Goal: Feedback & Contribution: Leave review/rating

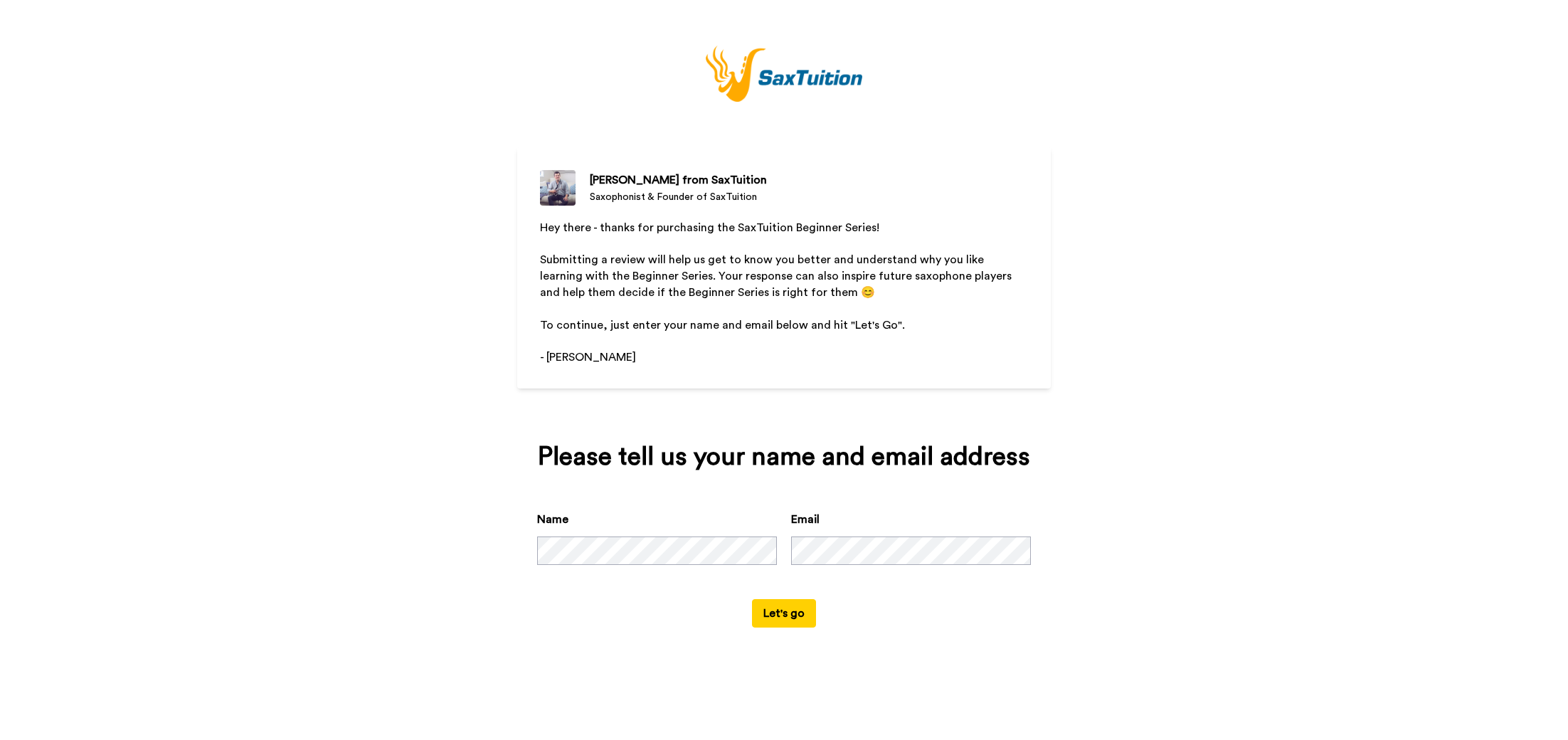
click at [428, 347] on div "[PERSON_NAME] from SaxTuition Saxophonist & Founder of SaxTuition Hey there - t…" at bounding box center [784, 370] width 1568 height 740
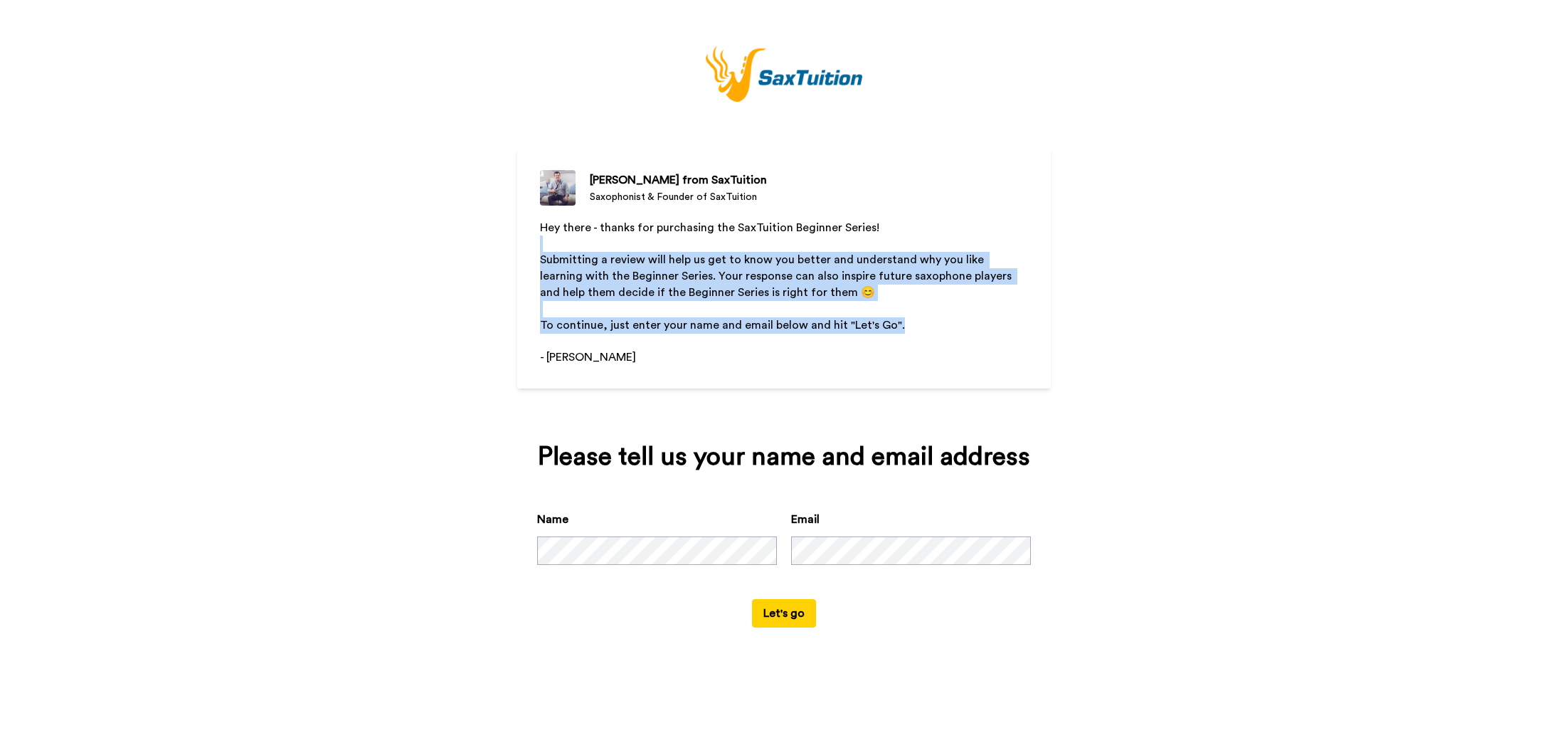
drag, startPoint x: 654, startPoint y: 248, endPoint x: 928, endPoint y: 320, distance: 283.3
click at [928, 320] on div "Hey there - thanks for purchasing the SaxTuition Beginner Series! ﻿ Submitting …" at bounding box center [784, 317] width 488 height 196
drag, startPoint x: 928, startPoint y: 320, endPoint x: 885, endPoint y: 334, distance: 45.2
click at [928, 320] on p "To continue, just enter your name and email below and hit "Let's Go"." at bounding box center [784, 326] width 488 height 16
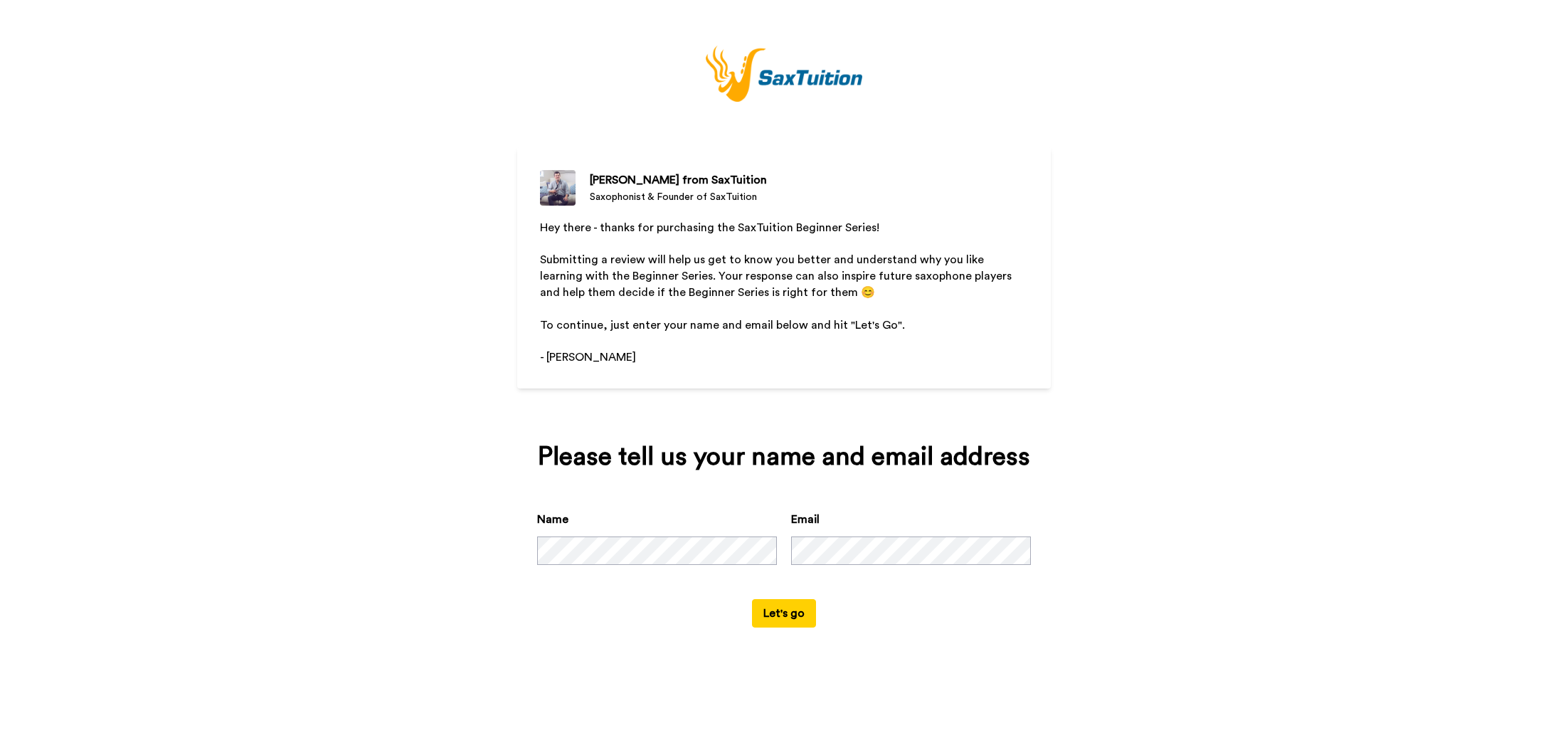
click at [787, 613] on button "Let's go" at bounding box center [784, 614] width 64 height 29
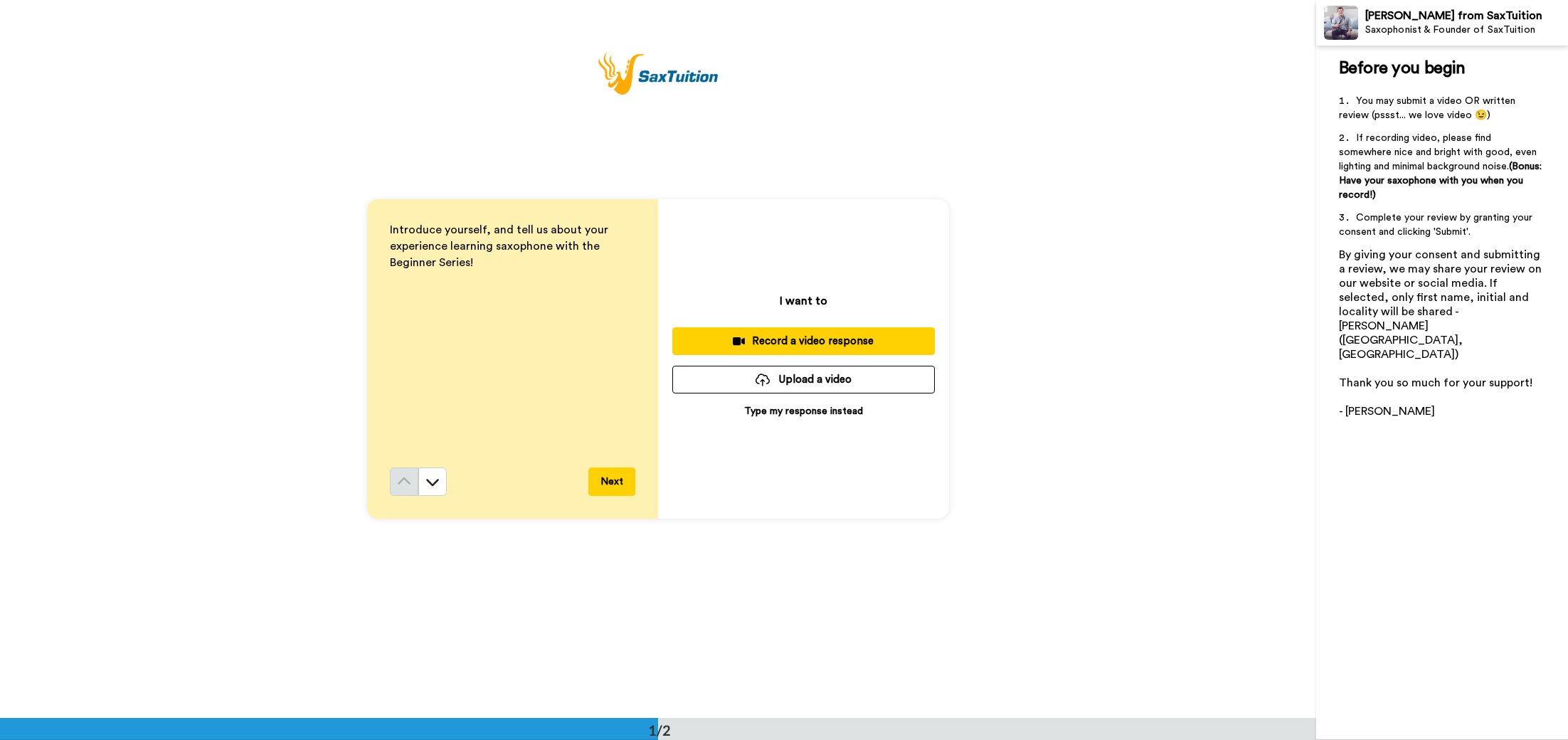
click at [472, 243] on span "Introduce yourself, and tell us about your experience learning saxophone with t…" at bounding box center [500, 246] width 221 height 44
click at [458, 234] on span "Introduce yourself, and tell us about your experience learning saxophone with t…" at bounding box center [500, 246] width 221 height 44
click at [459, 234] on span "Introduce yourself, and tell us about your experience learning saxophone with t…" at bounding box center [500, 246] width 221 height 44
click at [499, 280] on div "Introduce yourself, and tell us about your experience learning saxophone with t…" at bounding box center [512, 345] width 245 height 245
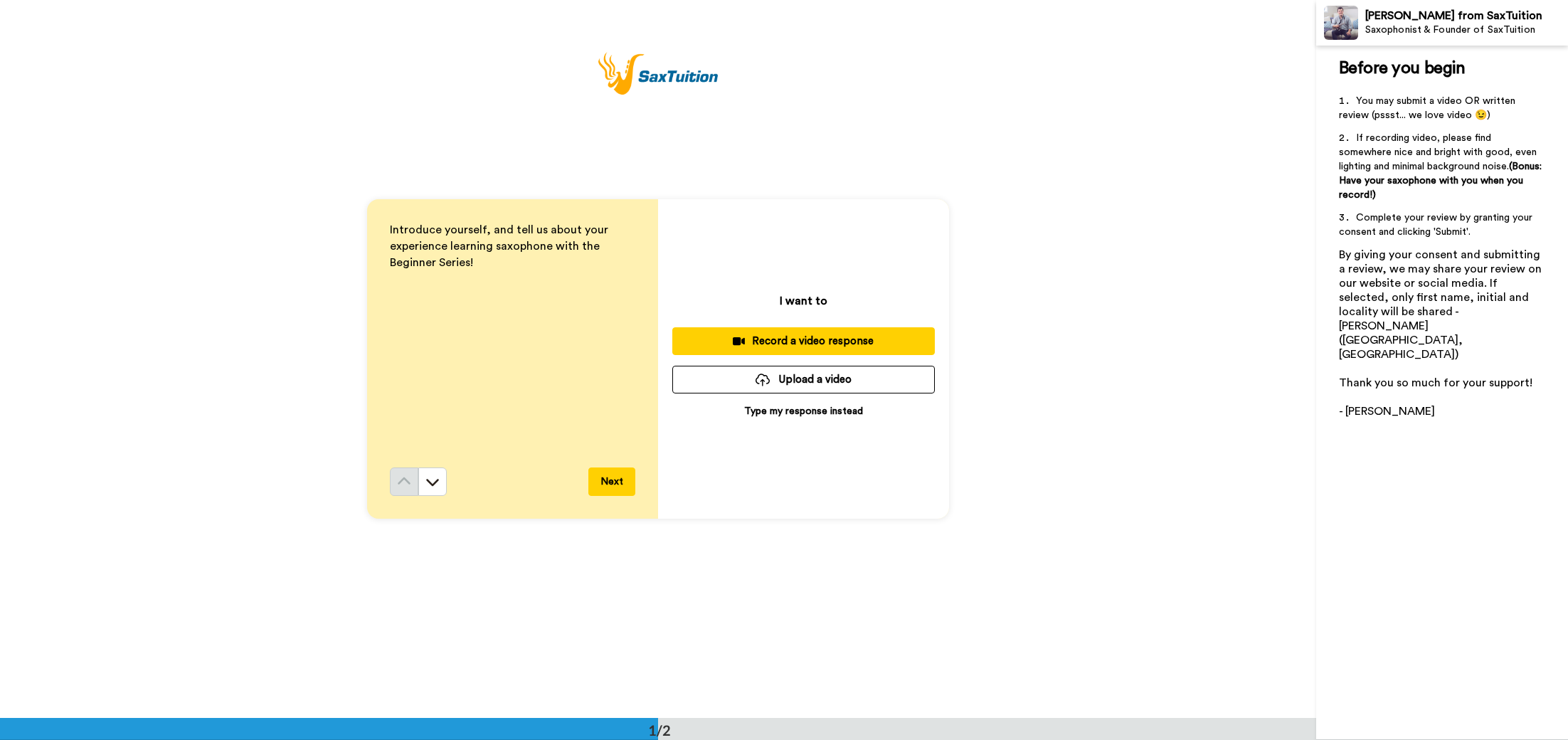
click at [472, 276] on div "Introduce yourself, and tell us about your experience learning saxophone with t…" at bounding box center [512, 345] width 245 height 245
click at [475, 257] on p "Introduce yourself, and tell us about your experience learning saxophone with t…" at bounding box center [512, 247] width 245 height 49
drag, startPoint x: 474, startPoint y: 256, endPoint x: 381, endPoint y: 197, distance: 110.1
click at [385, 198] on div "Introduce yourself, and tell us about your experience learning saxophone with t…" at bounding box center [658, 359] width 1316 height 719
drag, startPoint x: 473, startPoint y: 283, endPoint x: 475, endPoint y: 272, distance: 11.2
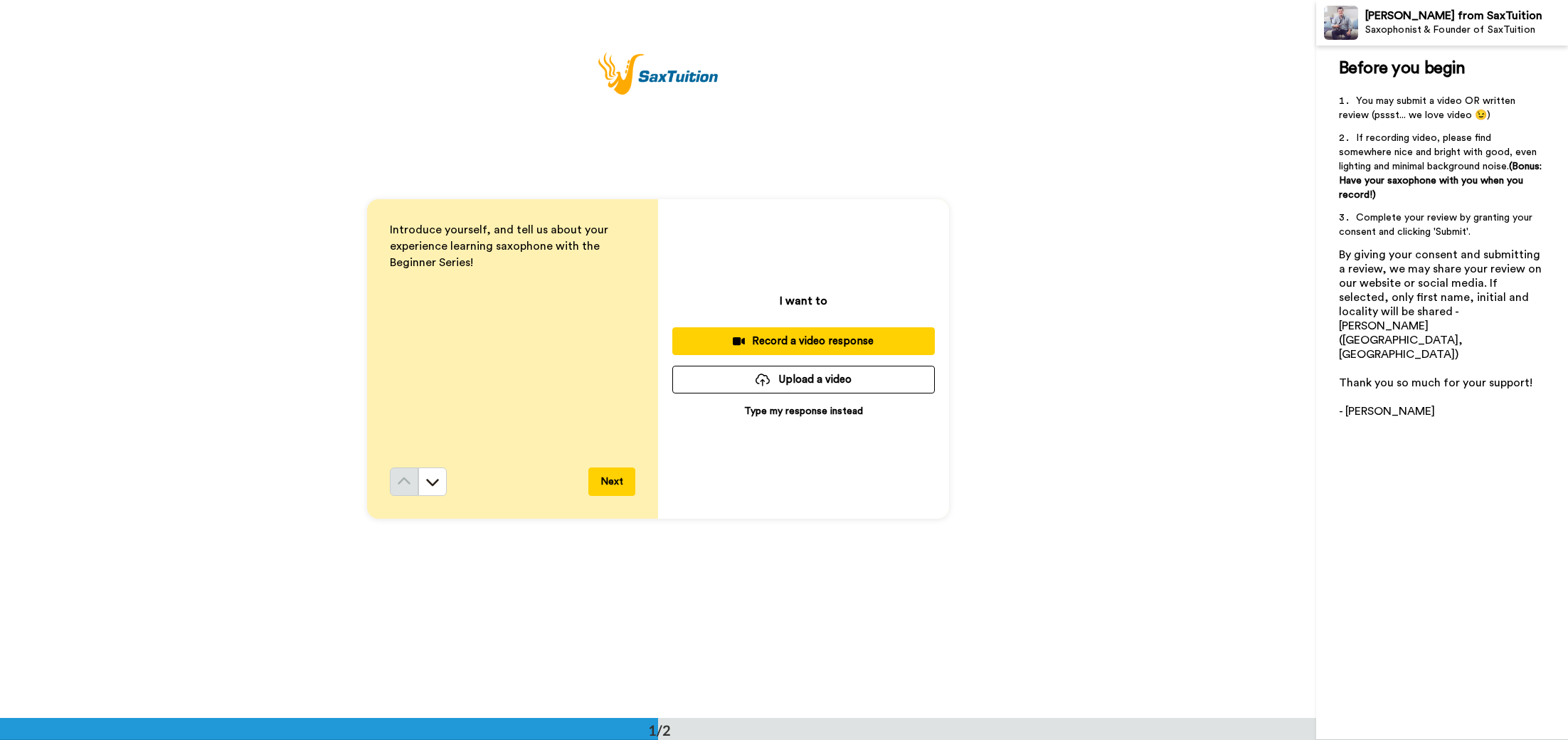
click at [473, 282] on div "Introduce yourself, and tell us about your experience learning saxophone with t…" at bounding box center [512, 345] width 245 height 245
click at [802, 413] on p "Type my response instead" at bounding box center [804, 411] width 119 height 14
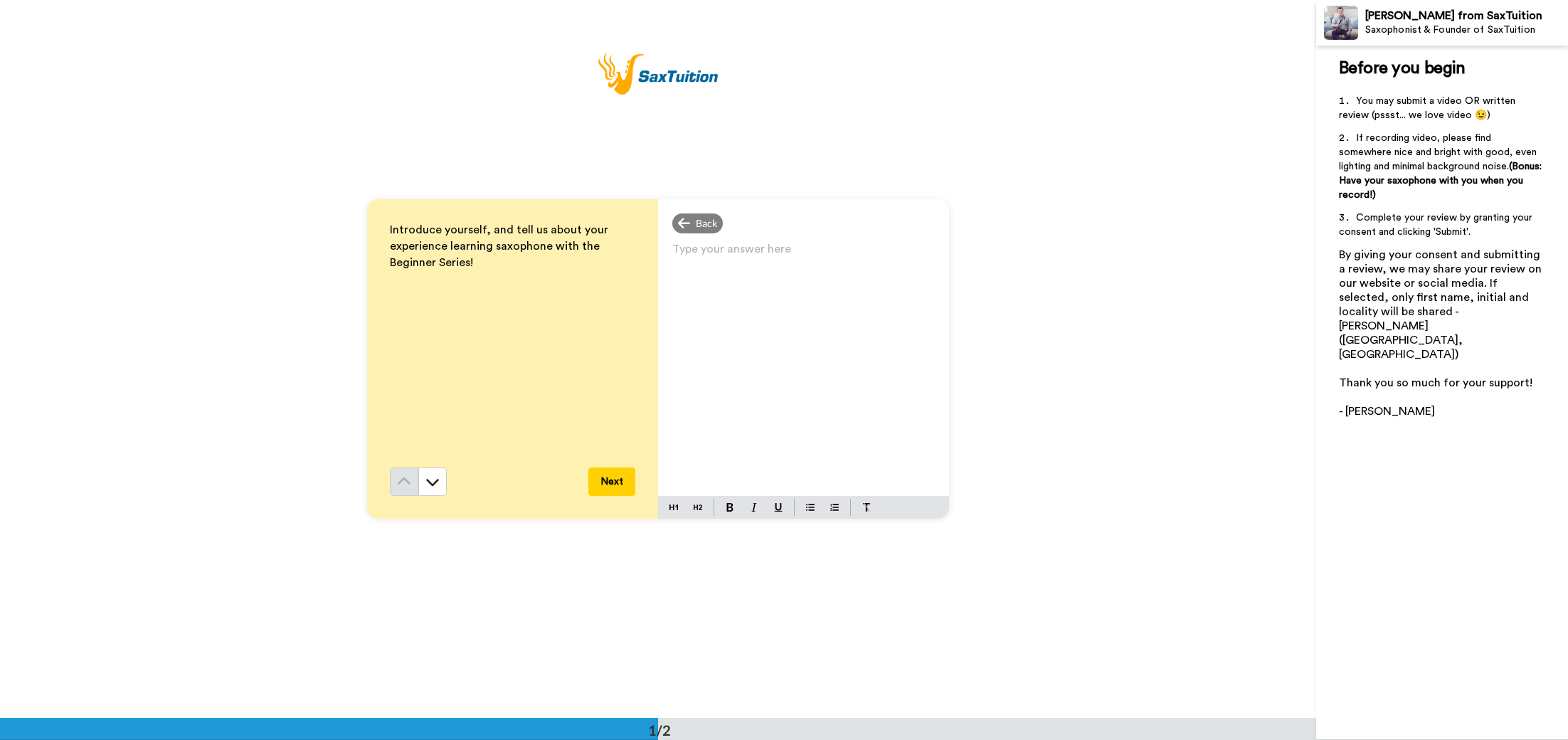
click at [725, 256] on p "Type your answer here ﻿" at bounding box center [804, 254] width 262 height 20
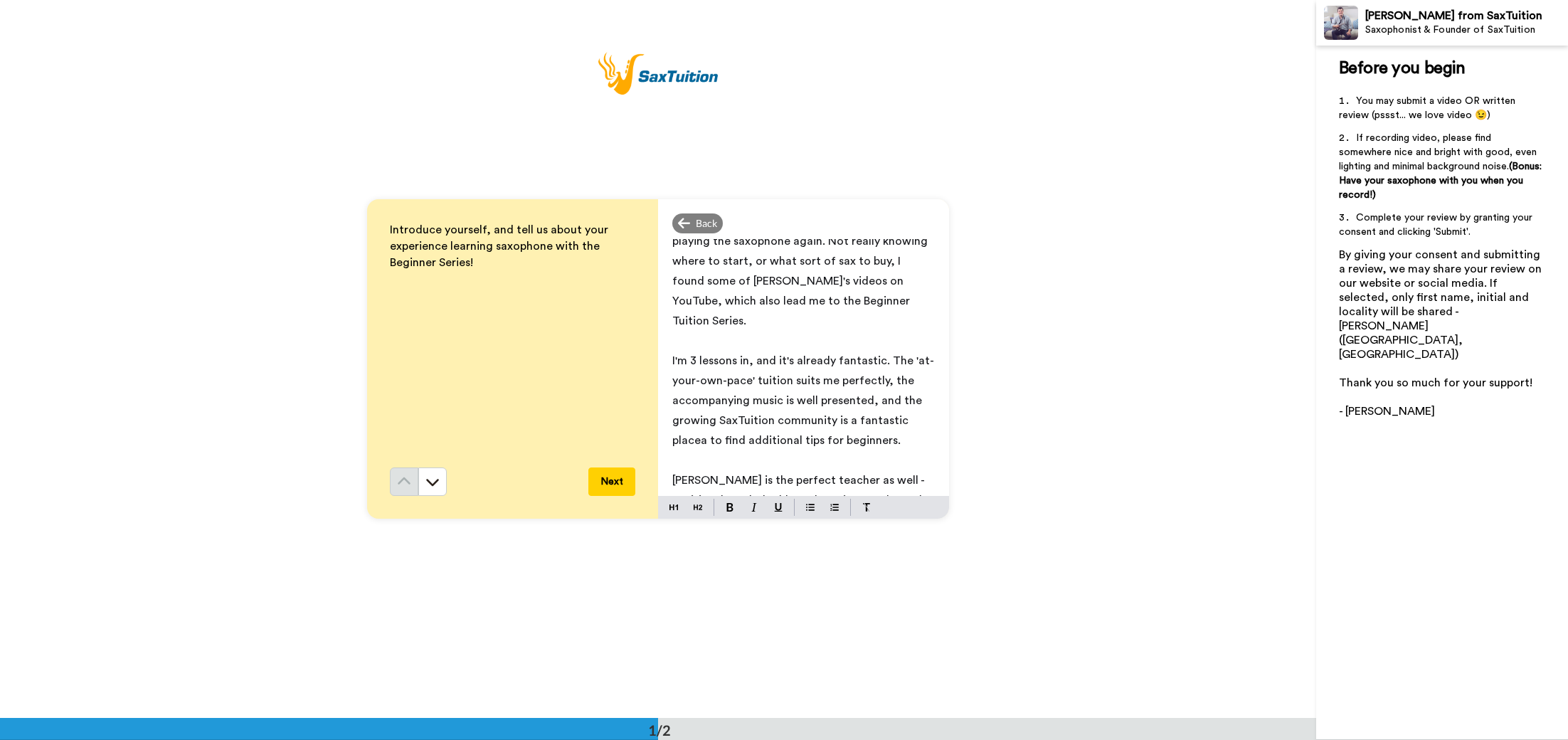
scroll to position [45, 0]
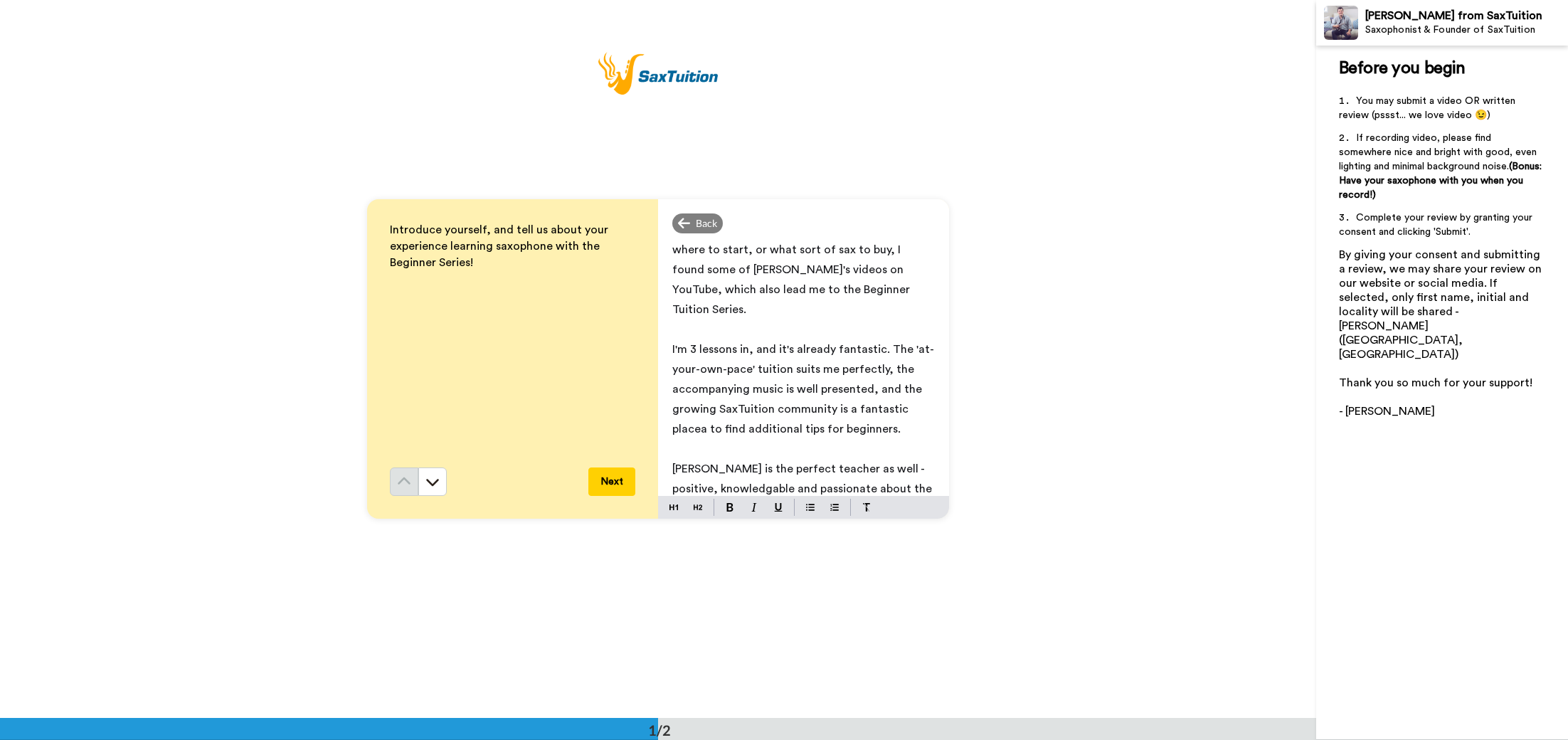
click at [672, 486] on span "[PERSON_NAME] is the perfect teacher as well - positive, knowledgable and passi…" at bounding box center [804, 489] width 262 height 51
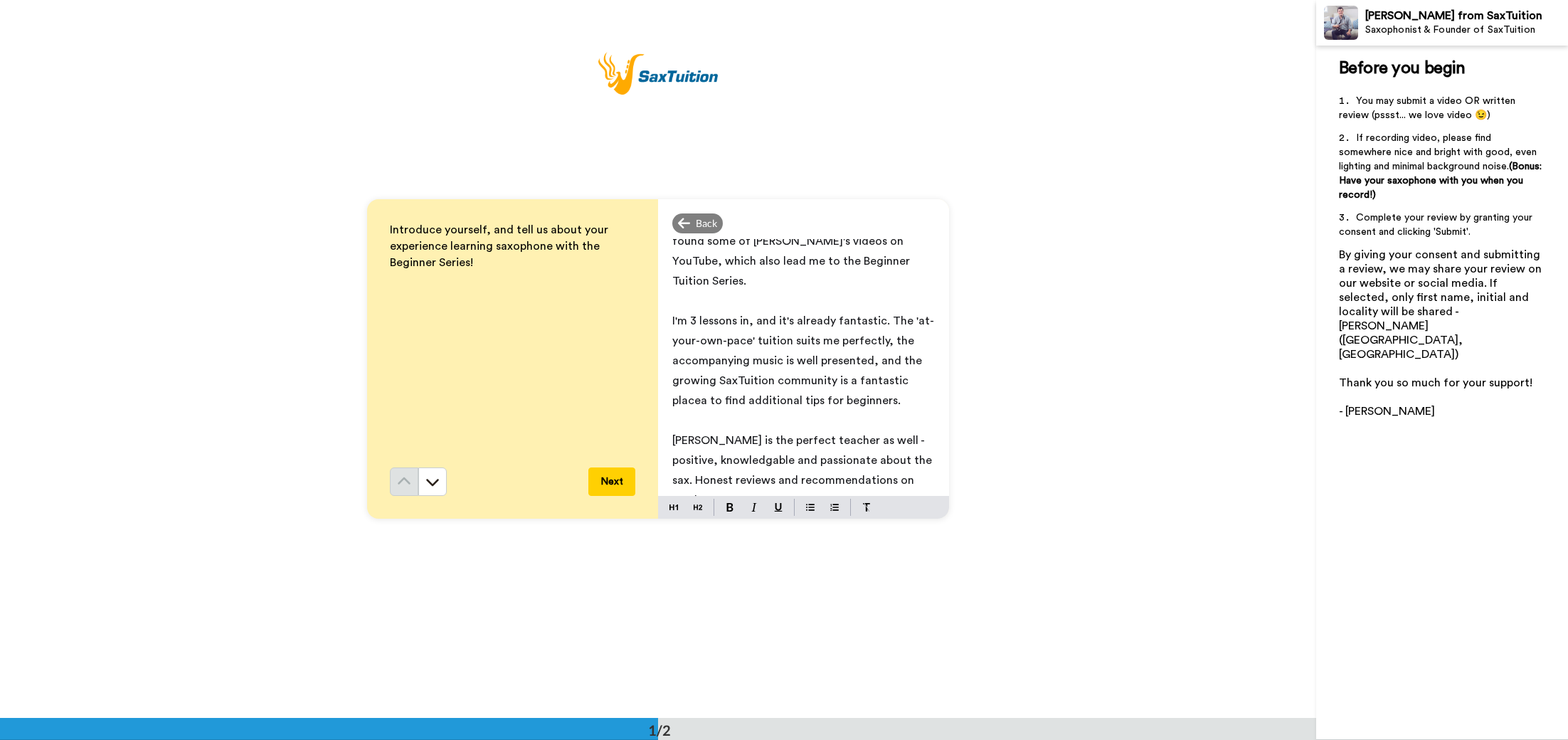
click at [772, 460] on span "[PERSON_NAME] is the perfect teacher as well - positive, knowledgable and passi…" at bounding box center [804, 470] width 262 height 71
click at [827, 462] on span "[PERSON_NAME] is the perfect teacher as well - positive, knowledgable and passi…" at bounding box center [804, 470] width 262 height 71
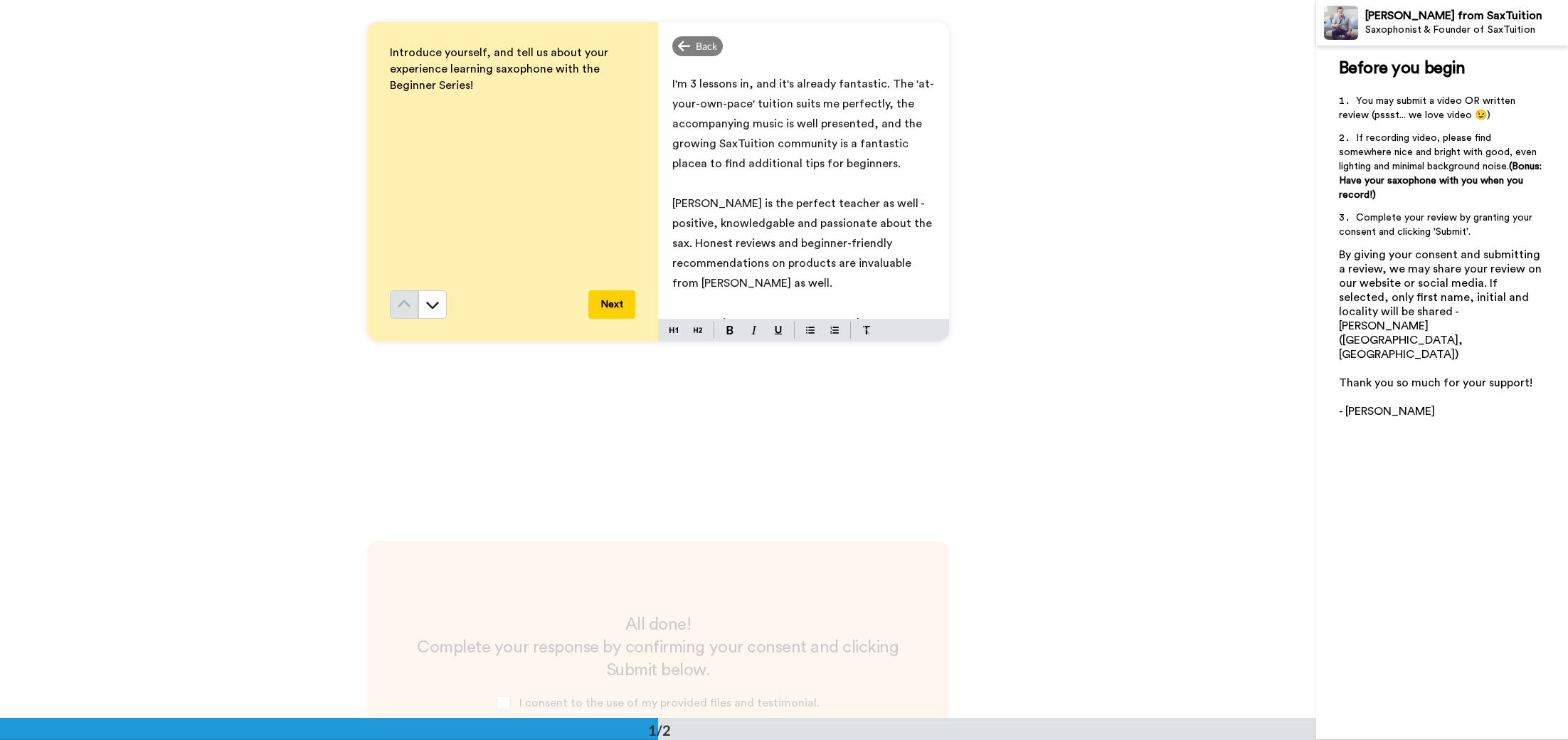
scroll to position [315, 0]
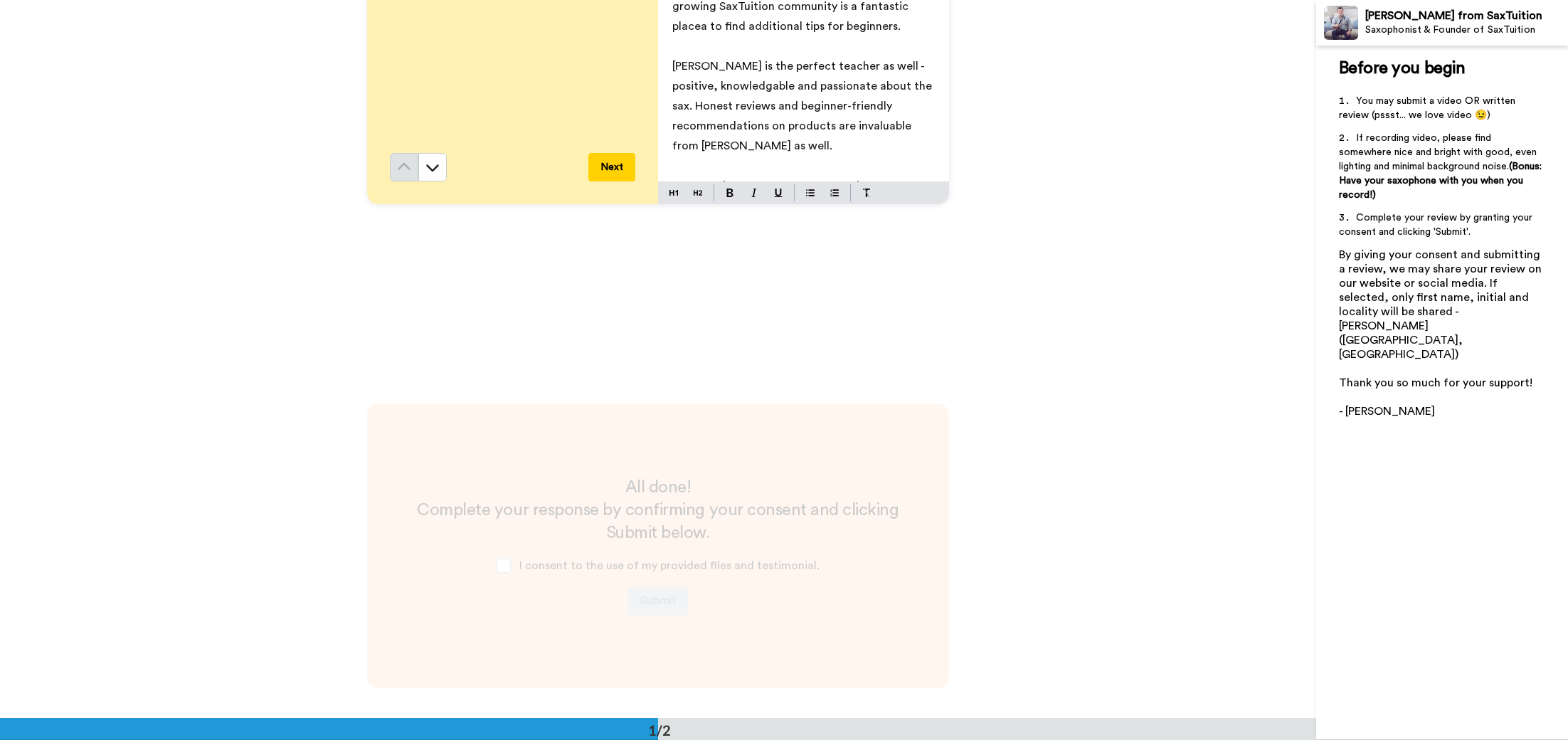
click at [604, 159] on button "Next" at bounding box center [612, 167] width 47 height 29
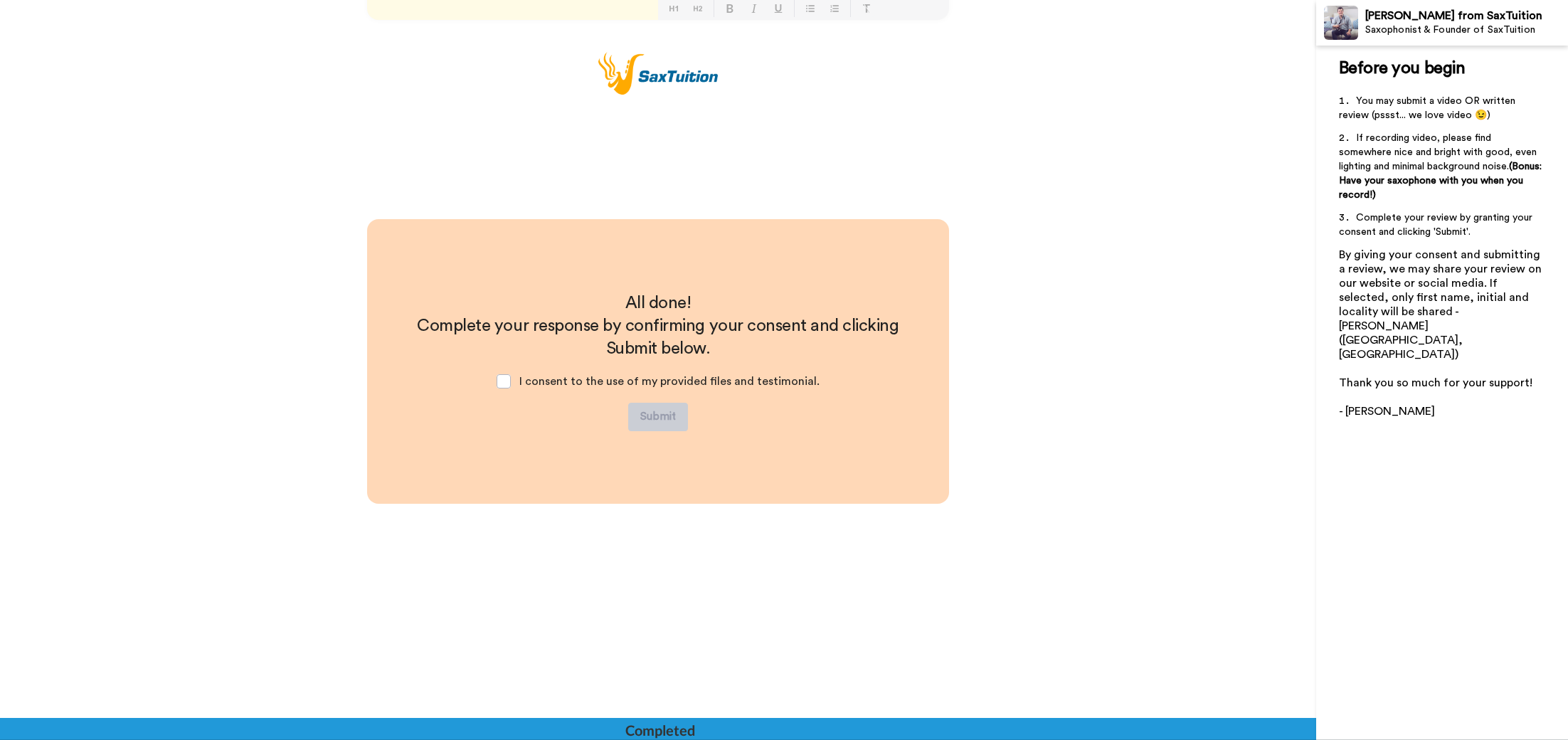
scroll to position [502, 0]
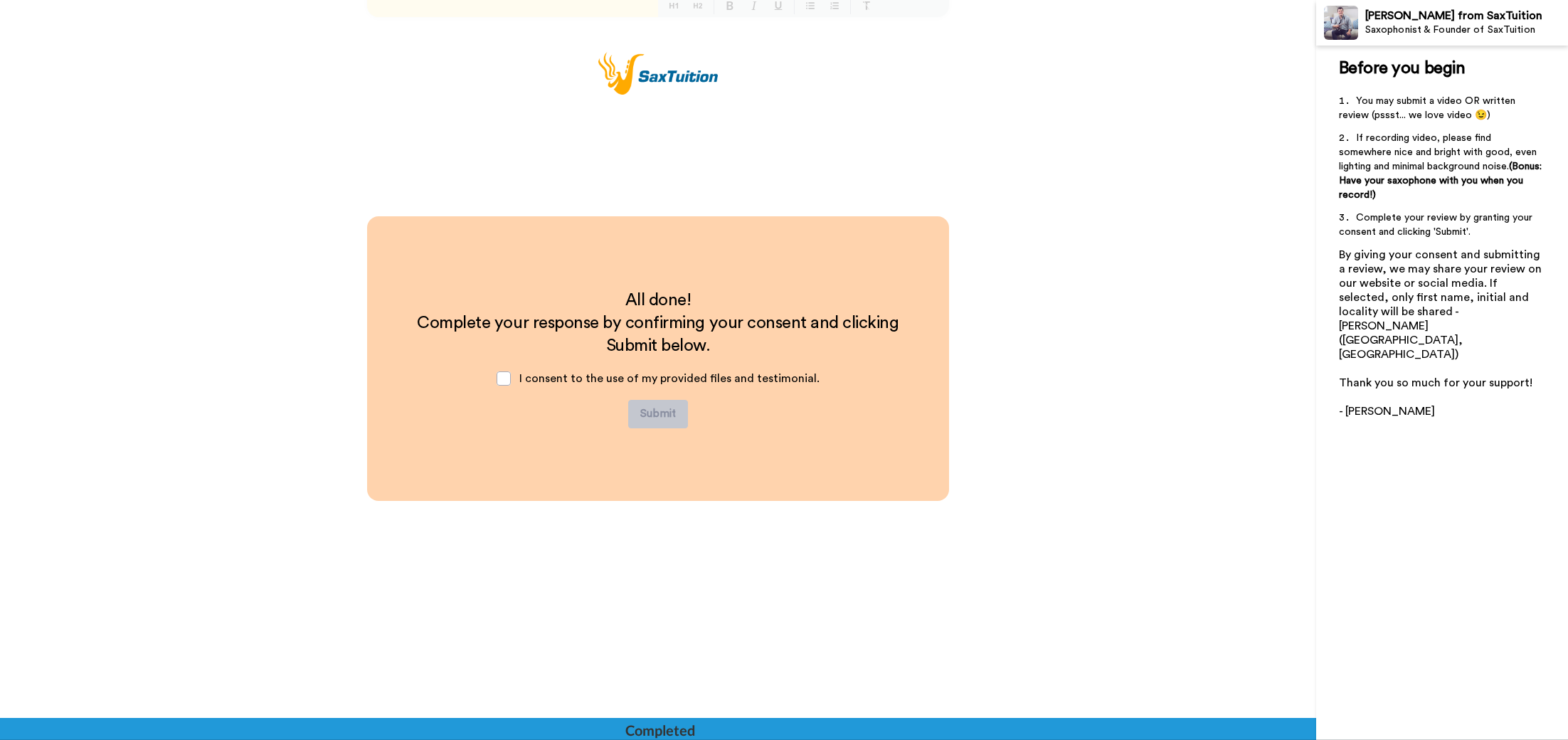
click at [563, 382] on span "I consent to the use of my provided files and testimonial." at bounding box center [669, 379] width 300 height 11
click at [504, 380] on span at bounding box center [504, 378] width 14 height 14
click at [644, 417] on button "Submit" at bounding box center [658, 414] width 60 height 29
